Goal: Navigation & Orientation: Find specific page/section

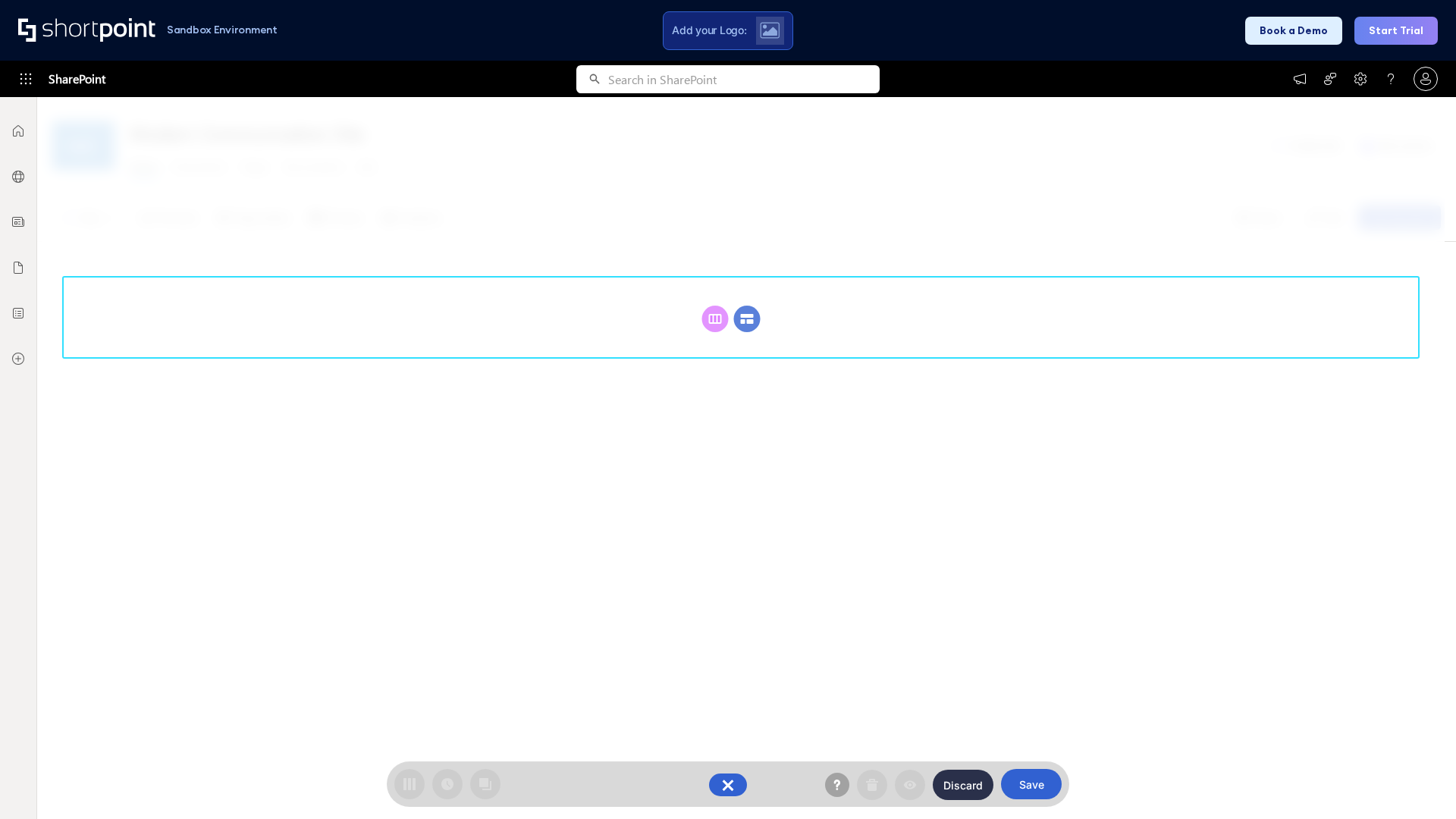
scroll to position [209, 0]
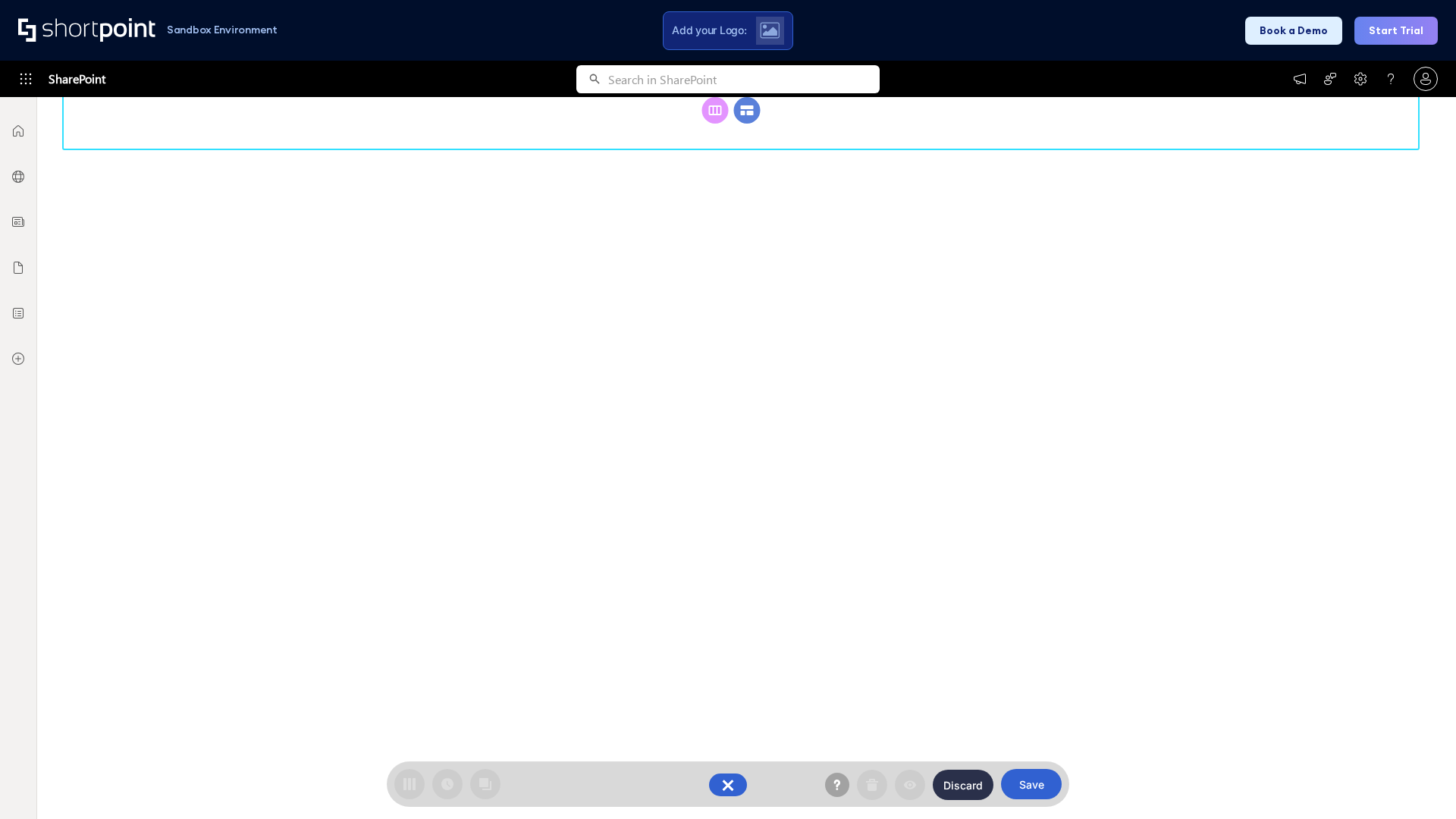
click at [747, 124] on circle at bounding box center [747, 109] width 26 height 26
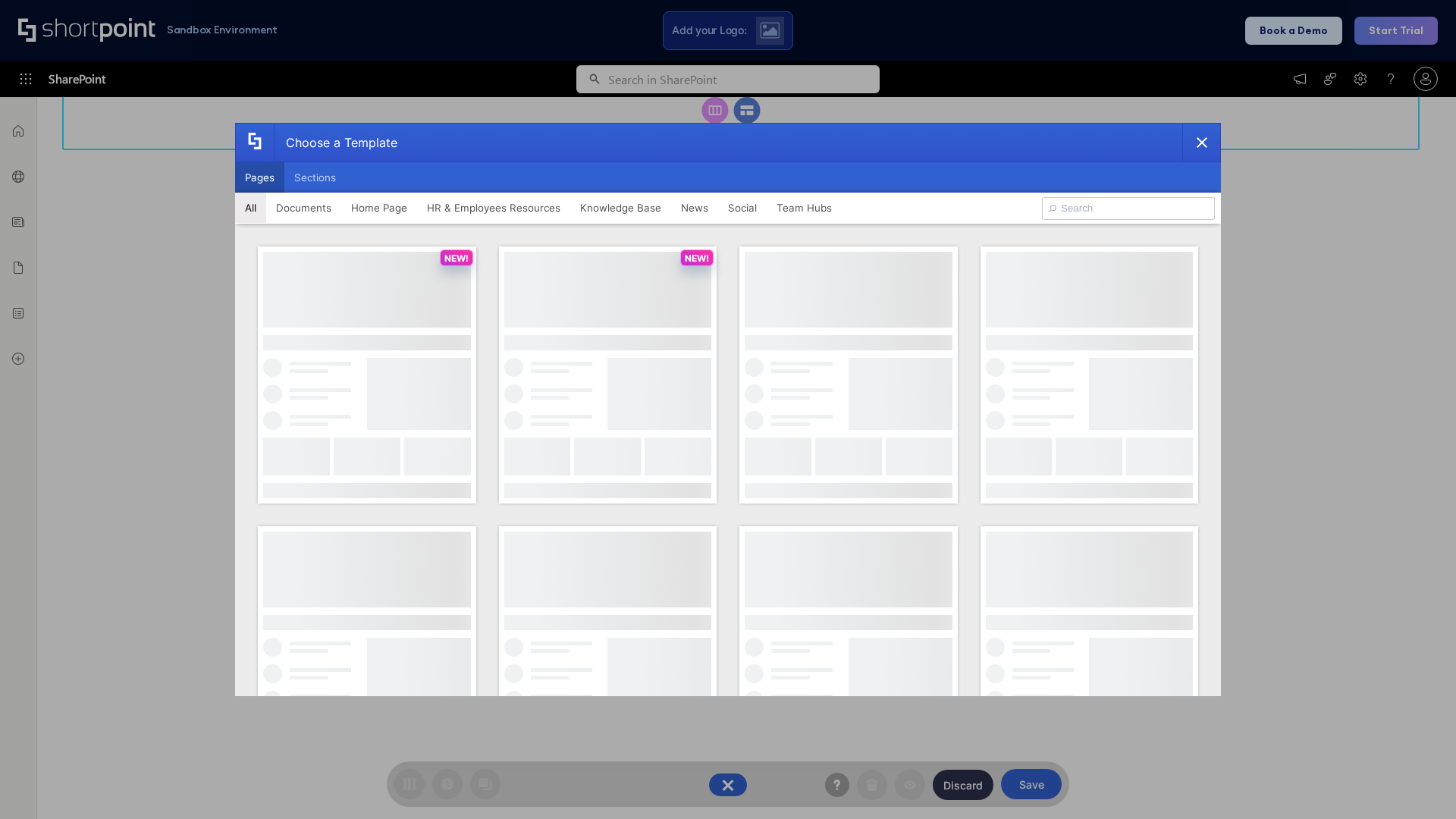
scroll to position [0, 0]
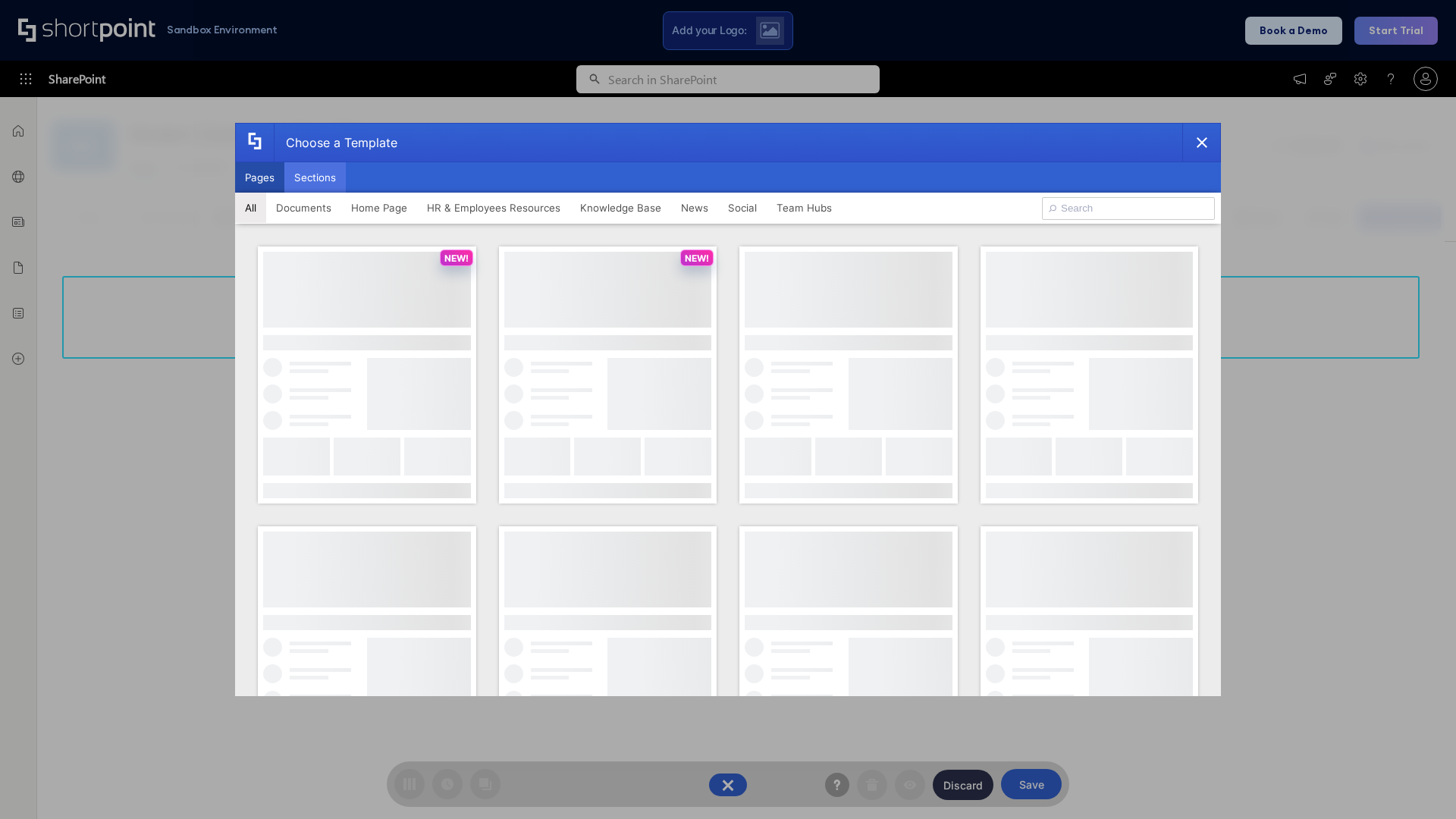
click at [314, 178] on button "Sections" at bounding box center [314, 177] width 62 height 30
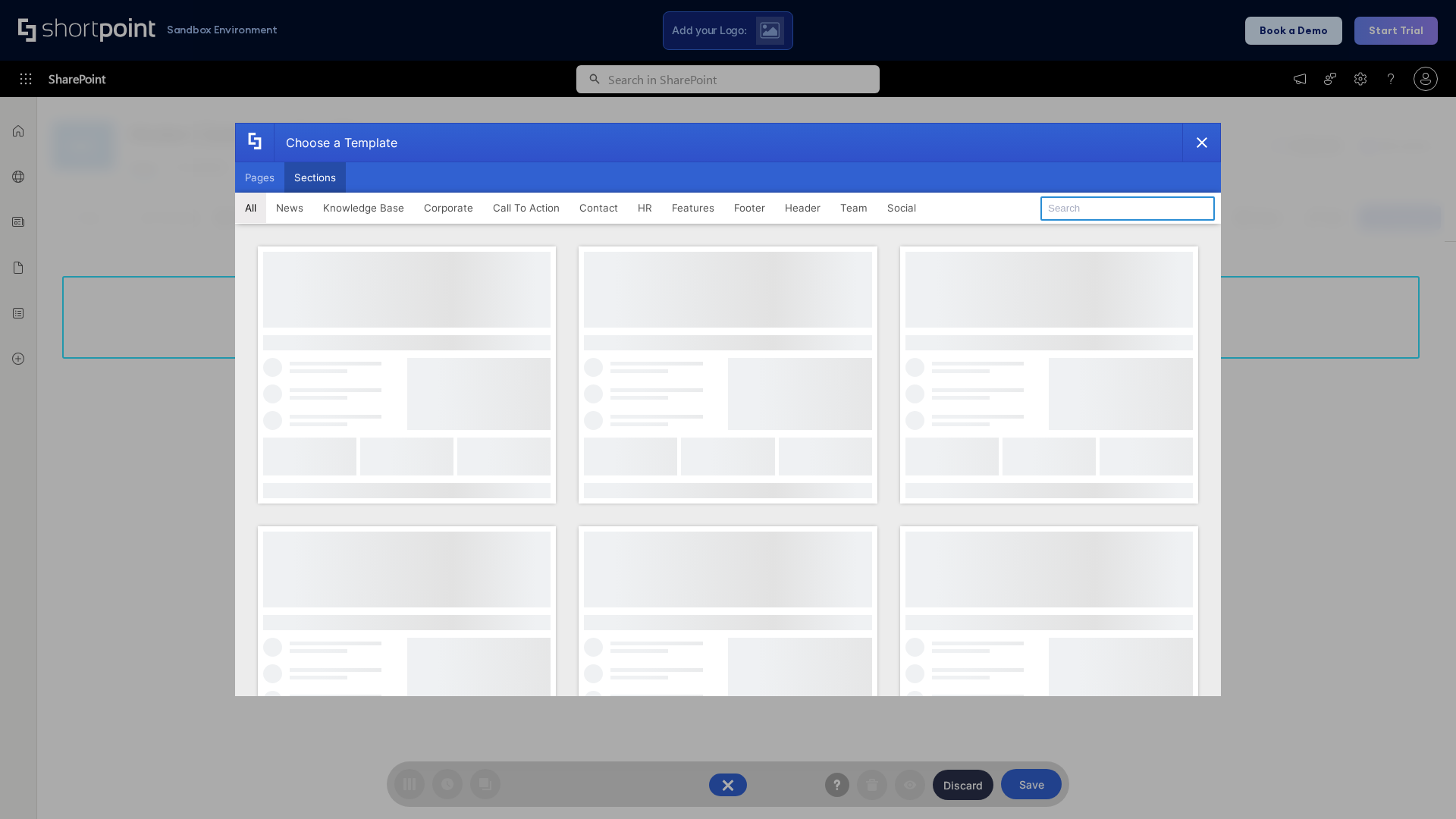
type input "Footer 6"
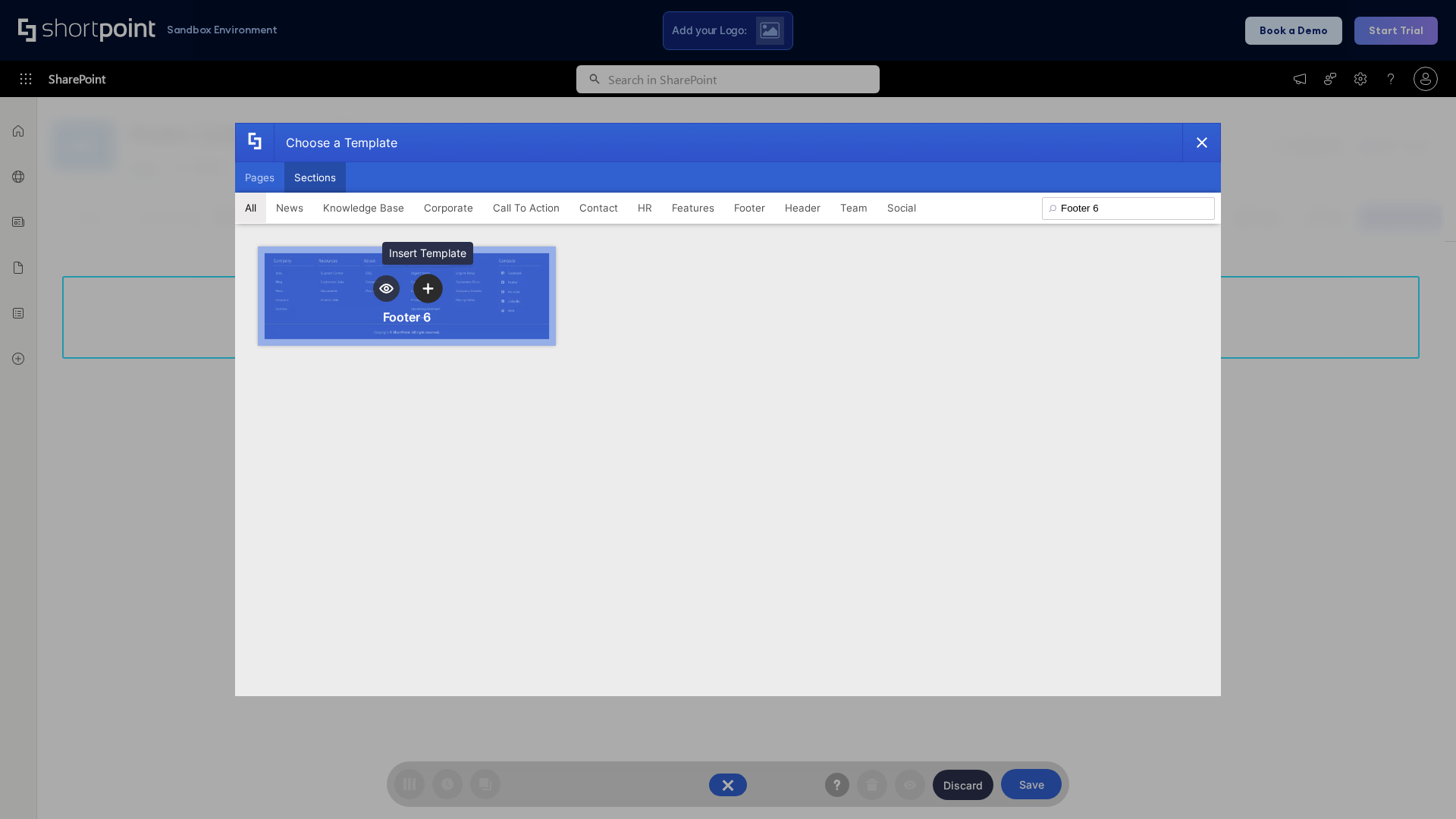
click at [428, 288] on icon "template selector" at bounding box center [428, 288] width 11 height 11
